Goal: Information Seeking & Learning: Find specific fact

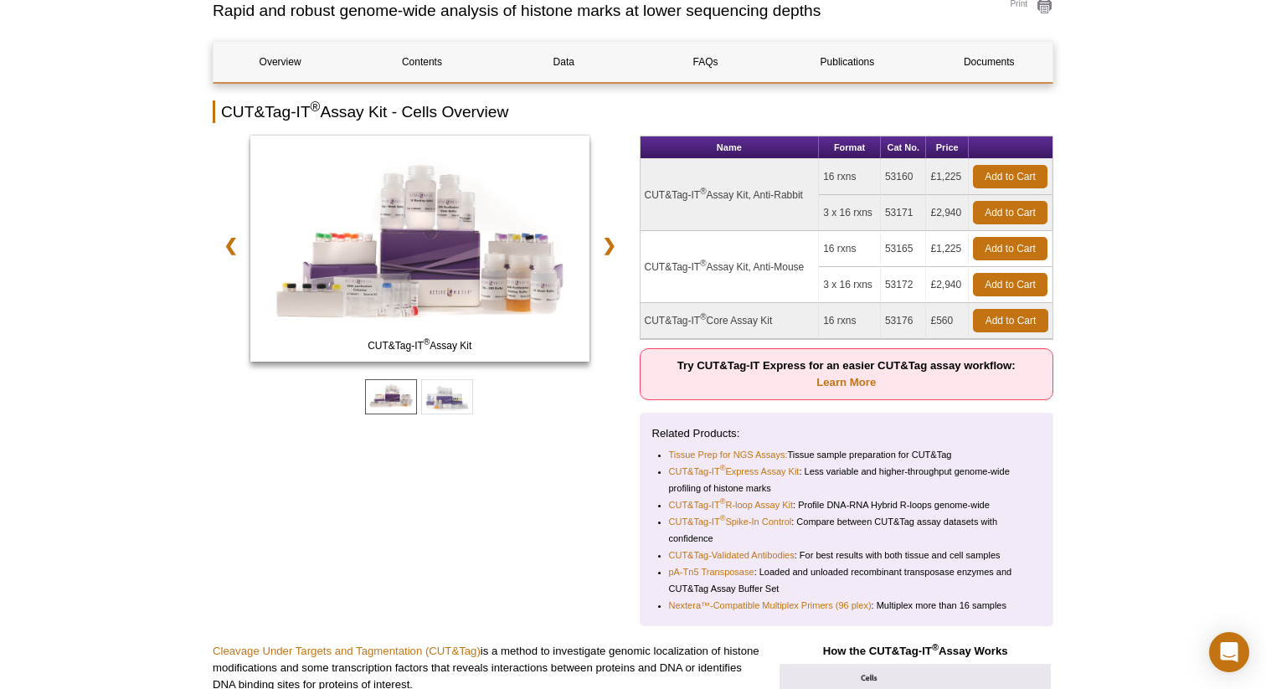
click at [773, 270] on td "CUT&Tag-IT ® Assay Kit, Anti-Mouse" at bounding box center [729, 267] width 179 height 72
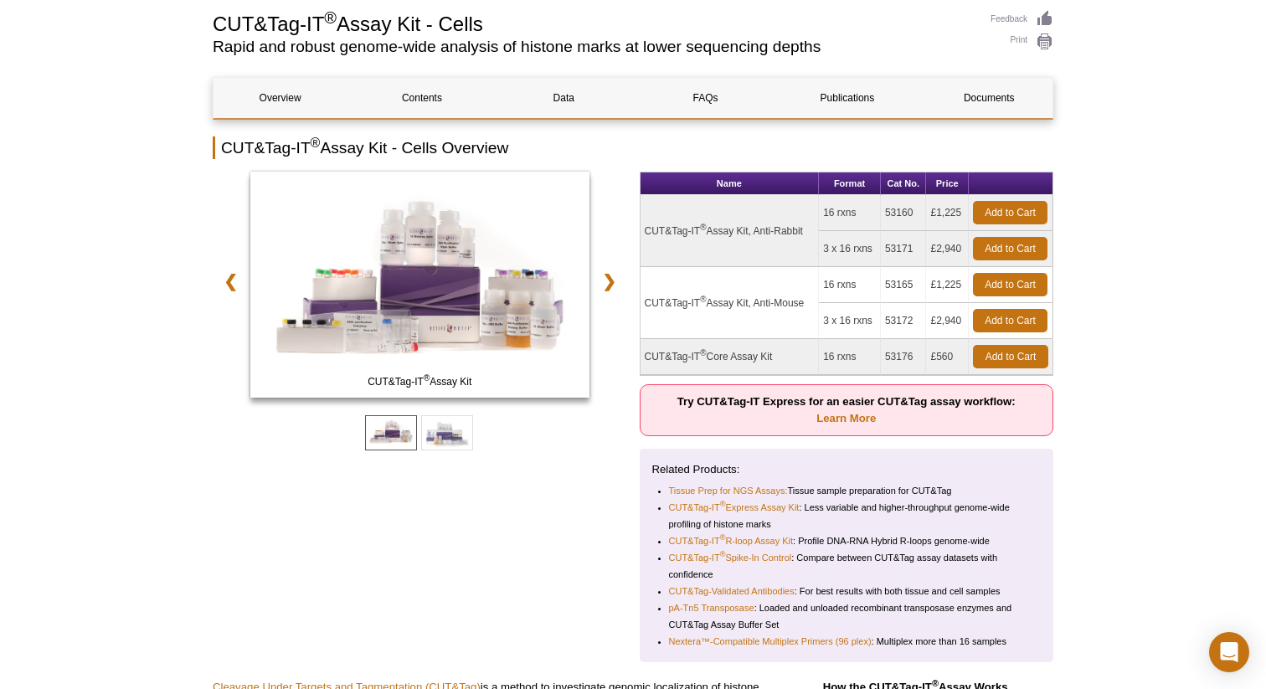
scroll to position [157, 0]
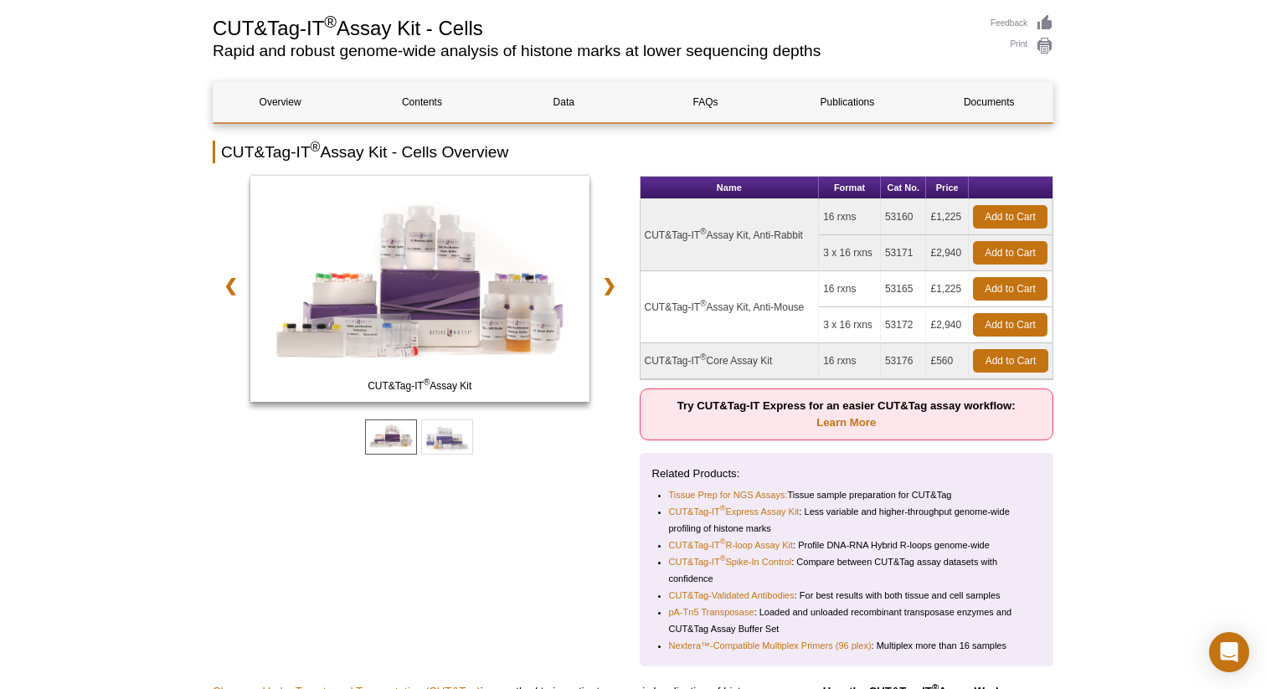
click at [898, 253] on td "53171" at bounding box center [904, 253] width 46 height 36
copy td "53171"
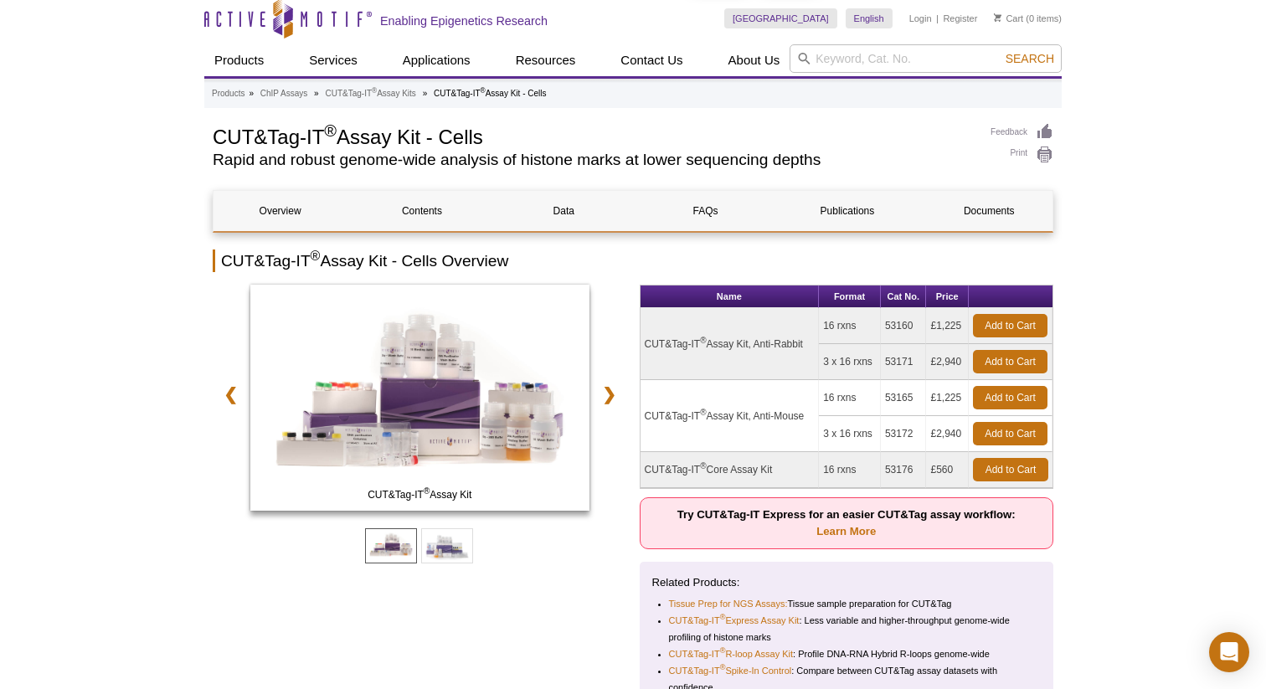
scroll to position [25, 0]
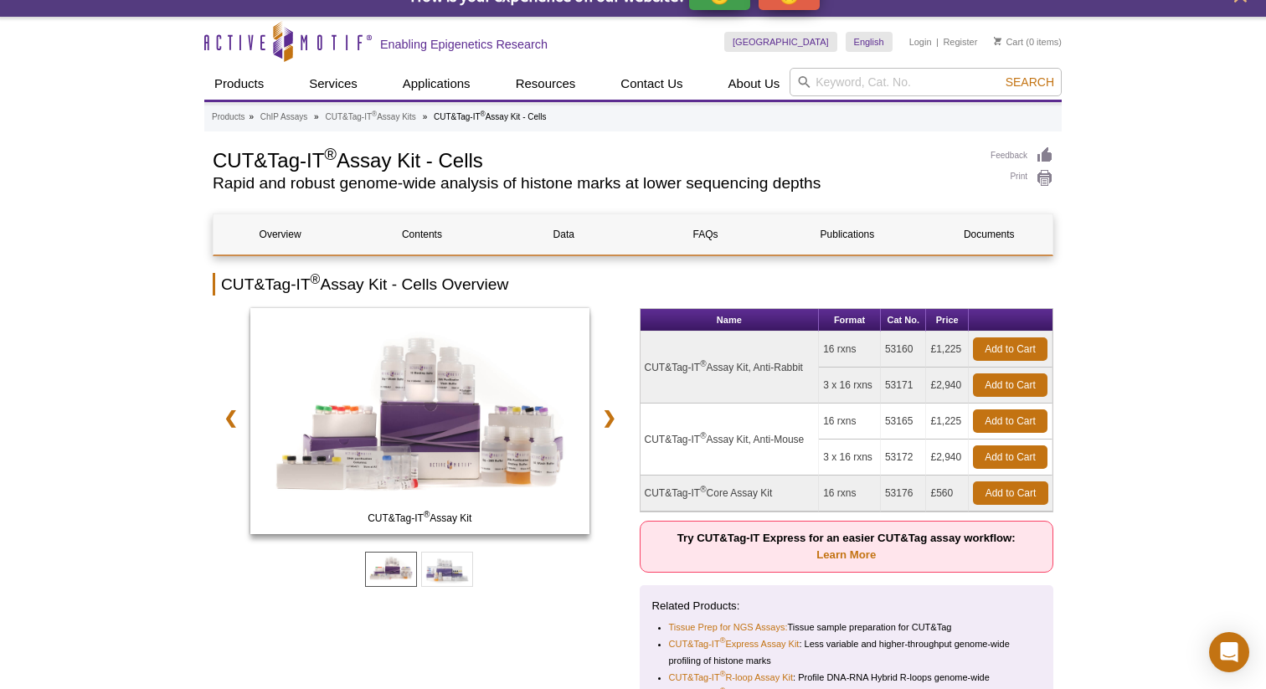
click at [901, 343] on td "53160" at bounding box center [904, 349] width 46 height 36
copy td "53160"
click at [912, 388] on td "53171" at bounding box center [904, 385] width 46 height 36
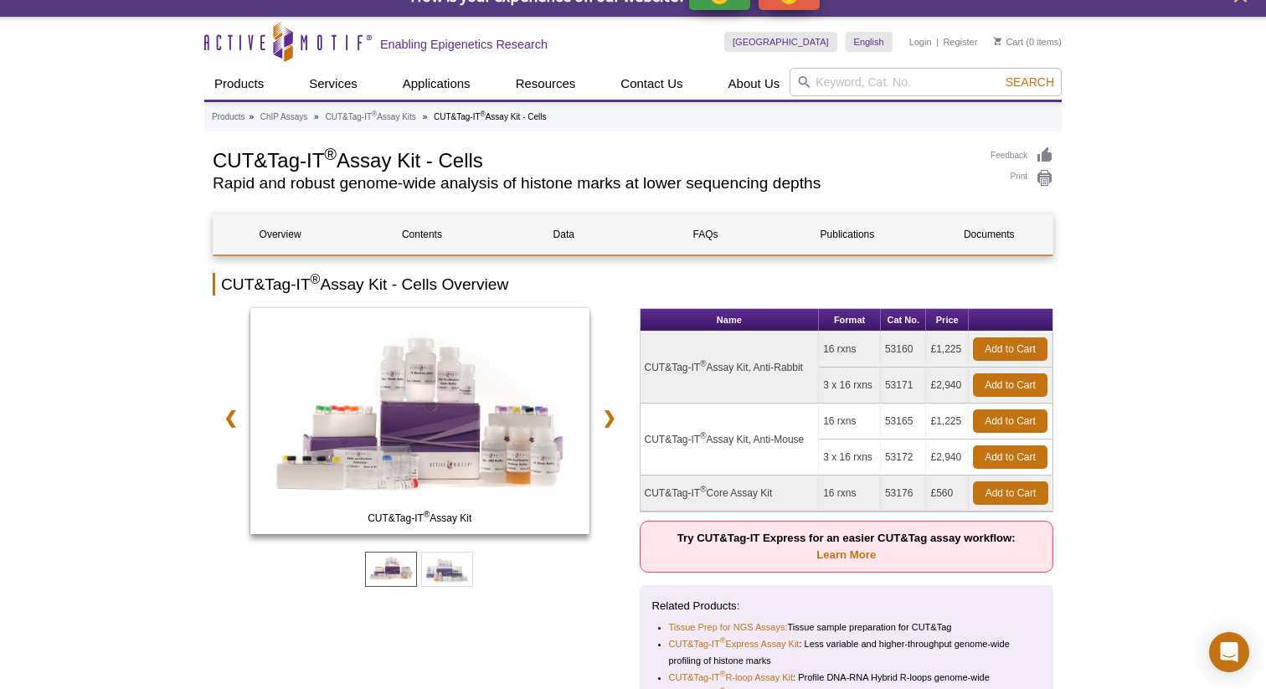
click at [909, 384] on td "53171" at bounding box center [904, 385] width 46 height 36
copy td "53171"
